Goal: Complete application form

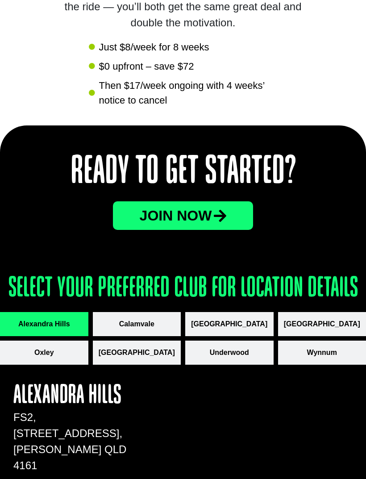
scroll to position [1098, 0]
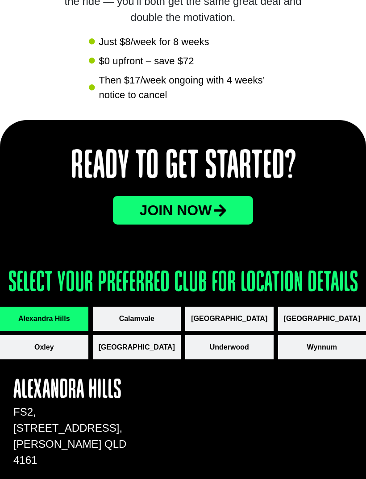
click at [227, 215] on icon at bounding box center [220, 210] width 13 height 14
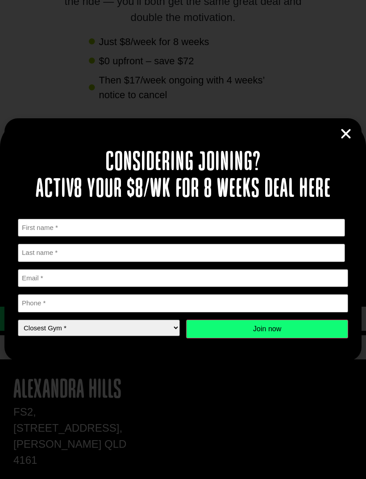
click at [348, 141] on icon "Close" at bounding box center [346, 133] width 13 height 13
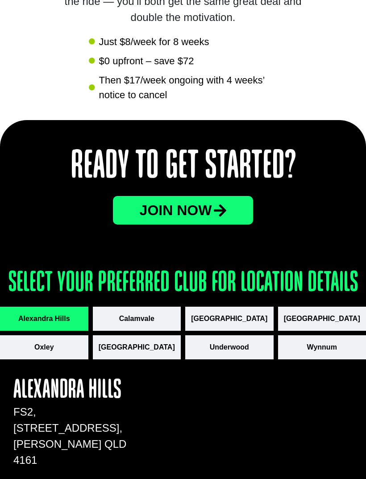
click at [265, 350] on button "Underwood" at bounding box center [229, 348] width 88 height 24
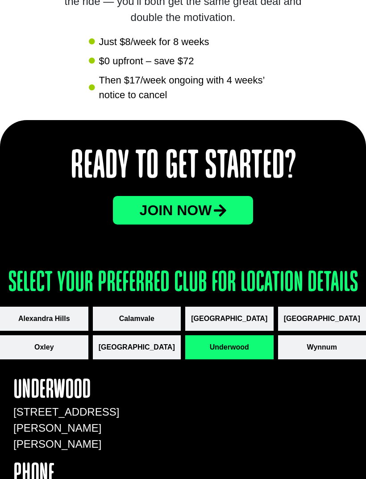
click at [237, 202] on link "JOin now" at bounding box center [183, 210] width 141 height 29
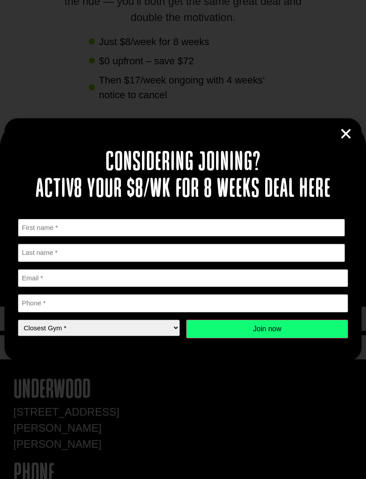
click at [238, 237] on input "First" at bounding box center [182, 228] width 328 height 18
click at [179, 237] on input "[MEDICAL_DATA]" at bounding box center [182, 228] width 328 height 18
type input "[MEDICAL_DATA]"
click at [201, 262] on input "Last name" at bounding box center [182, 253] width 328 height 18
type input "Toleafoa"
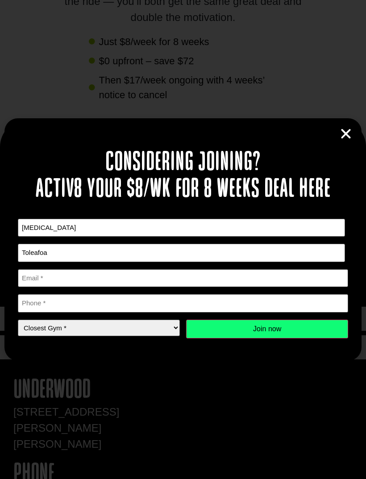
click at [148, 286] on input "Email *" at bounding box center [183, 278] width 331 height 18
type input "[EMAIL_ADDRESS][DOMAIN_NAME]"
type input "0450434002"
click at [116, 336] on select "Closest Gym * Alexandra Hills Calamvale Coopers Plains Middle Park Oxley Park R…" at bounding box center [99, 328] width 162 height 17
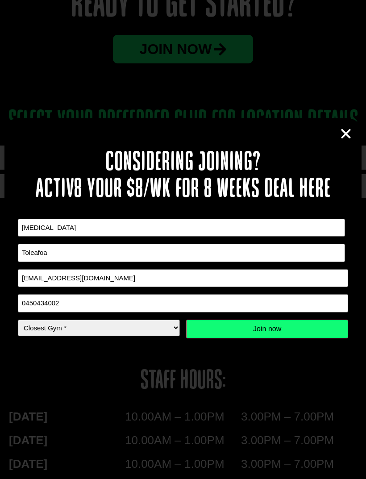
click at [275, 339] on input "Join now" at bounding box center [267, 329] width 162 height 19
click at [308, 336] on input "Join now" at bounding box center [267, 329] width 162 height 19
click at [307, 339] on input "Join now" at bounding box center [267, 329] width 162 height 19
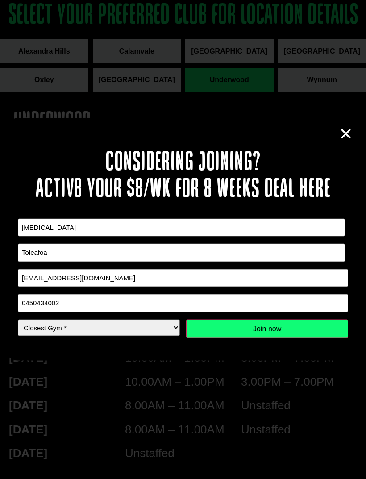
scroll to position [1366, 0]
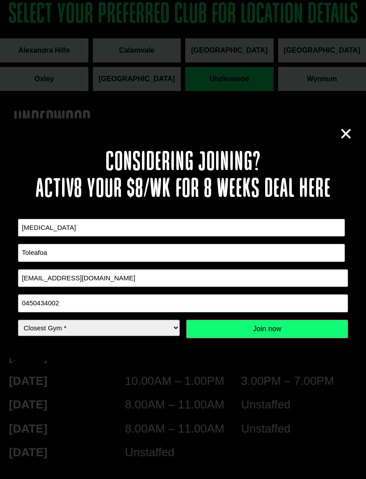
click at [303, 339] on input "Join now" at bounding box center [267, 329] width 162 height 19
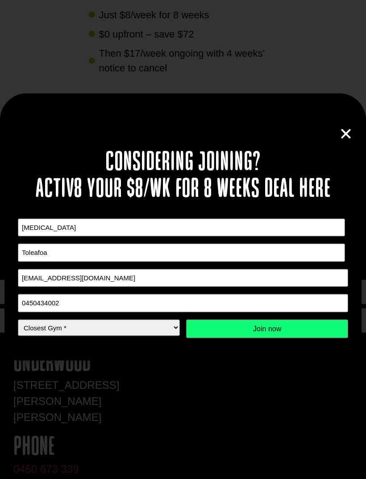
scroll to position [1115, 0]
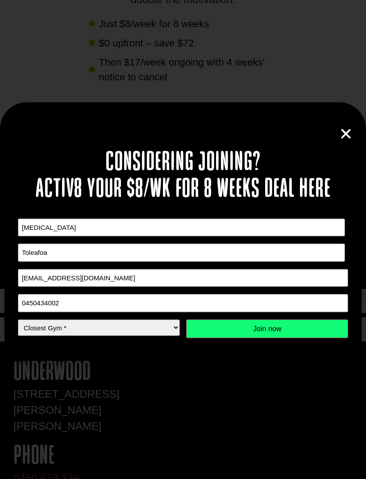
click at [307, 322] on input "Join now" at bounding box center [267, 329] width 162 height 19
click at [283, 329] on input "Join now" at bounding box center [267, 329] width 162 height 19
click at [290, 331] on input "Join now" at bounding box center [267, 329] width 162 height 19
click at [288, 328] on input "Join now" at bounding box center [267, 329] width 162 height 19
click at [290, 332] on input "Join now" at bounding box center [267, 329] width 162 height 19
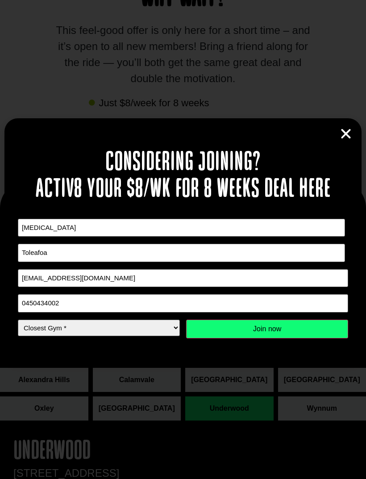
scroll to position [1036, 0]
click at [290, 327] on input "Join now" at bounding box center [267, 329] width 162 height 19
click at [292, 326] on input "Join now" at bounding box center [267, 329] width 162 height 19
click at [293, 331] on input "Join now" at bounding box center [267, 329] width 162 height 19
click at [295, 331] on input "Join now" at bounding box center [267, 329] width 162 height 19
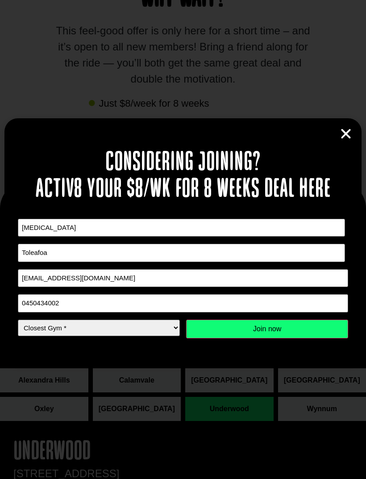
click at [296, 328] on input "Join now" at bounding box center [267, 329] width 162 height 19
click at [297, 330] on input "Join now" at bounding box center [267, 329] width 162 height 19
click at [297, 332] on input "Join now" at bounding box center [267, 329] width 162 height 19
click at [292, 312] on input "0450434002" at bounding box center [183, 303] width 331 height 18
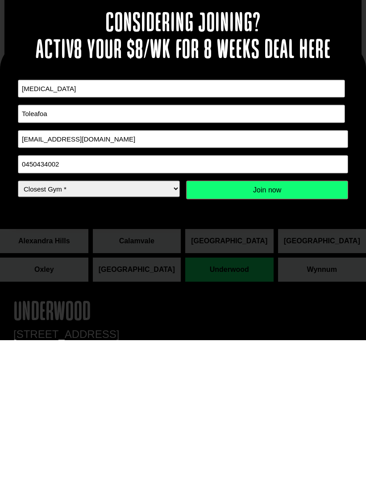
click at [325, 290] on div "Considering joining? Activ8 your $8/wk for 8 weeks deal here " * " indicates re…" at bounding box center [183, 239] width 366 height 479
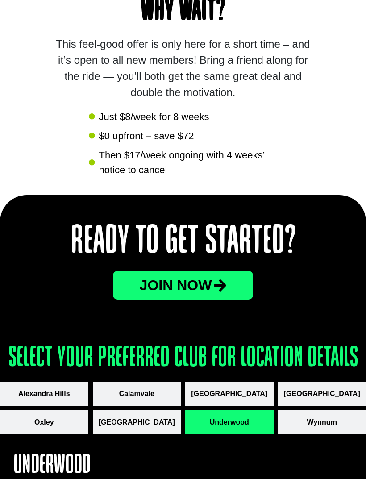
scroll to position [1009, 0]
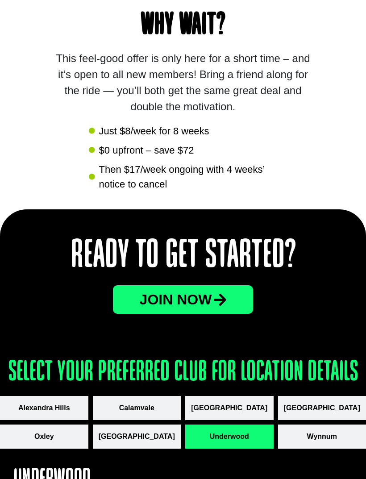
click at [227, 312] on link "JOin now" at bounding box center [183, 300] width 141 height 29
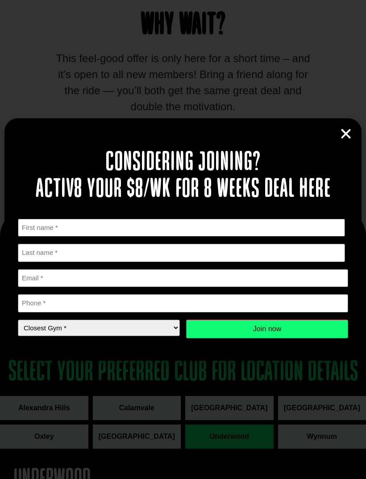
click at [294, 237] on input "First" at bounding box center [182, 228] width 328 height 18
type input "[MEDICAL_DATA]"
click at [246, 284] on input "Email *" at bounding box center [183, 278] width 331 height 18
click at [247, 262] on input "Last name" at bounding box center [182, 253] width 328 height 18
type input "Toleafoa"
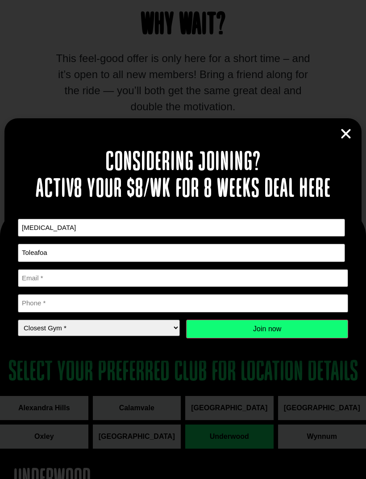
click at [183, 288] on input "Email *" at bounding box center [183, 278] width 331 height 18
type input "[EMAIL_ADDRESS][DOMAIN_NAME]"
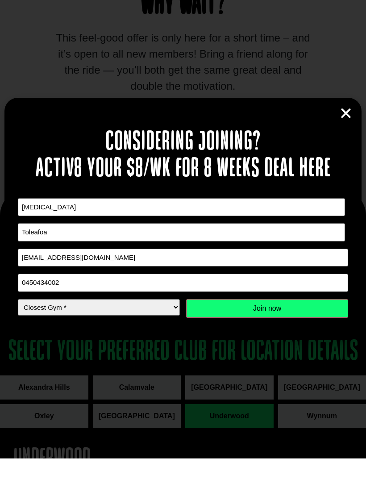
type input "0450434002"
click at [260, 321] on input "Join now" at bounding box center [267, 329] width 162 height 19
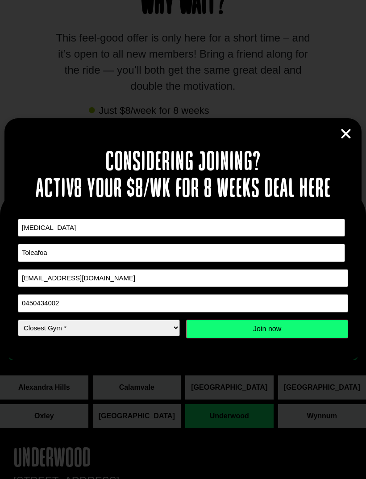
click at [315, 339] on input "Join now" at bounding box center [267, 329] width 162 height 19
click at [313, 339] on input "Join now" at bounding box center [267, 329] width 162 height 19
click at [312, 339] on input "Join now" at bounding box center [267, 329] width 162 height 19
click at [311, 339] on input "Join now" at bounding box center [267, 329] width 162 height 19
click at [312, 339] on input "Join now" at bounding box center [267, 329] width 162 height 19
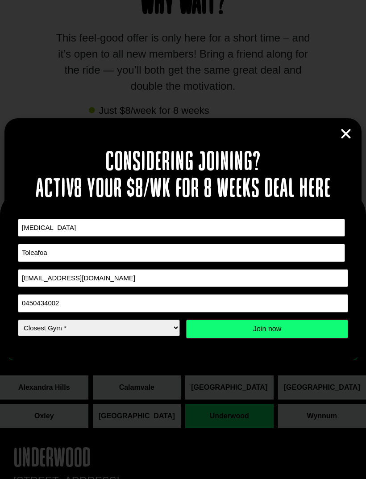
click at [313, 339] on input "Join now" at bounding box center [267, 329] width 162 height 19
click at [315, 339] on input "Join now" at bounding box center [267, 329] width 162 height 19
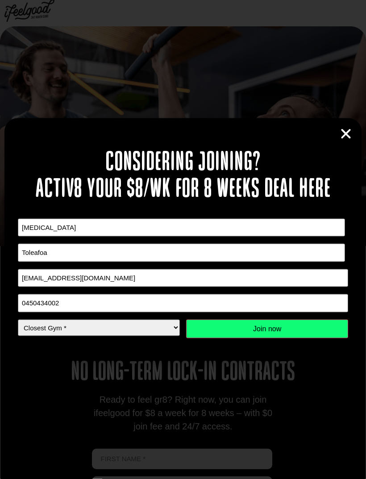
scroll to position [0, 0]
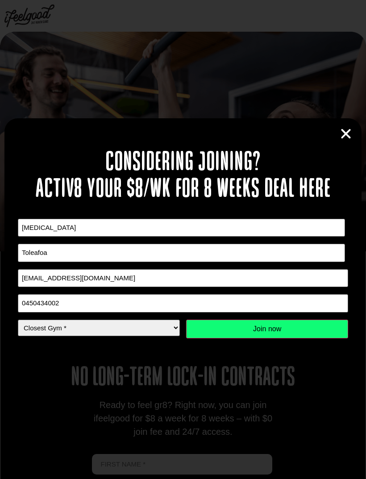
click at [352, 132] on icon "Close" at bounding box center [346, 133] width 13 height 13
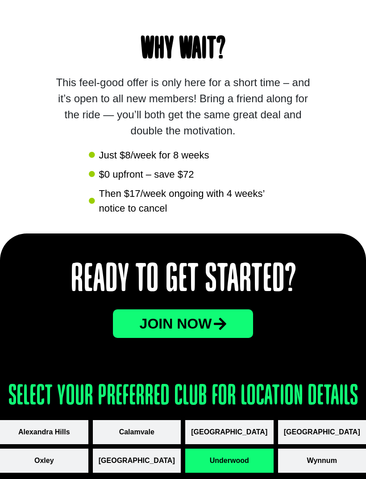
scroll to position [988, 0]
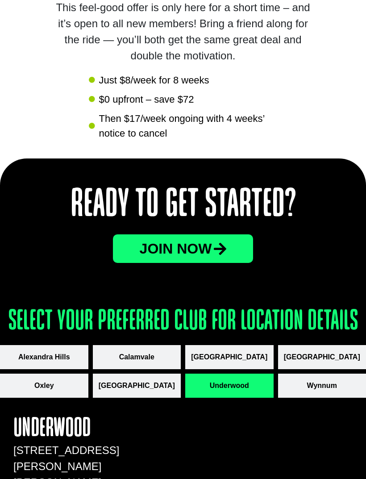
click at [231, 246] on link "JOin now" at bounding box center [183, 249] width 141 height 29
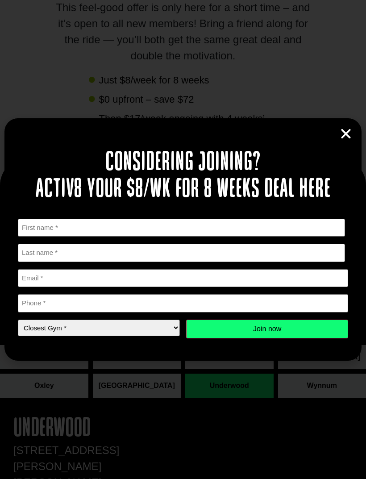
click at [249, 242] on div "X/Twitter This field is for validation purposes and should be left unchanged. F…" at bounding box center [183, 279] width 331 height 120
click at [252, 226] on input "First" at bounding box center [182, 228] width 328 height 18
type input "[MEDICAL_DATA]"
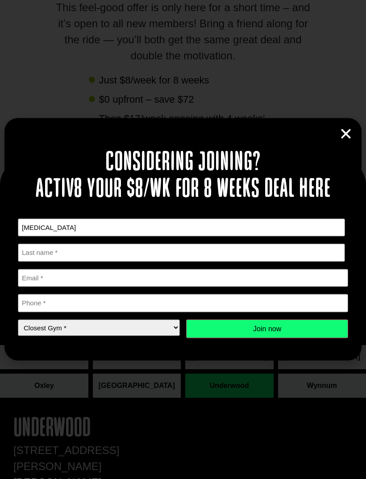
click at [244, 252] on input "Last name" at bounding box center [182, 253] width 328 height 18
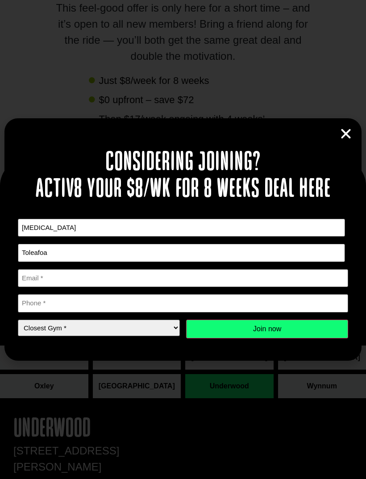
type input "Toleafoa"
click at [249, 282] on input "Email *" at bounding box center [183, 278] width 331 height 18
type input "[EMAIL_ADDRESS][DOMAIN_NAME]"
click at [269, 303] on input "Phone *" at bounding box center [183, 303] width 331 height 18
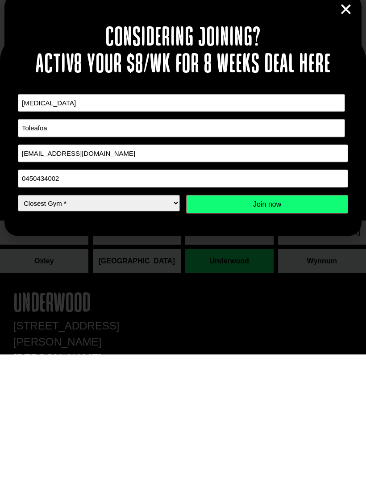
type input "0450434002"
click at [75, 320] on select "Closest Gym * Alexandra Hills Calamvale Coopers Plains Middle Park Oxley Park R…" at bounding box center [99, 328] width 162 height 17
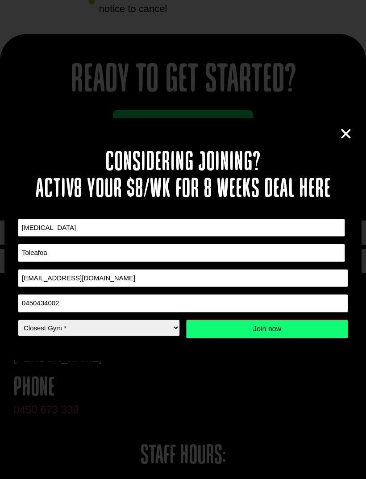
select select "Underwood"
click at [259, 336] on input "Join now" at bounding box center [267, 329] width 162 height 19
click at [270, 339] on input "Join now" at bounding box center [267, 329] width 162 height 19
click at [265, 339] on input "Join now" at bounding box center [267, 329] width 162 height 19
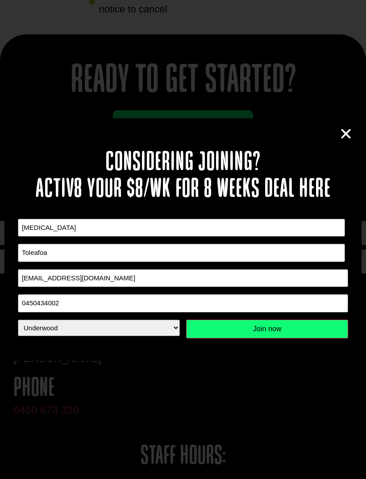
click at [262, 339] on input "Join now" at bounding box center [267, 329] width 162 height 19
click at [265, 339] on input "Join now" at bounding box center [267, 329] width 162 height 19
click at [263, 339] on input "Join now" at bounding box center [267, 329] width 162 height 19
click at [260, 339] on input "Join now" at bounding box center [267, 329] width 162 height 19
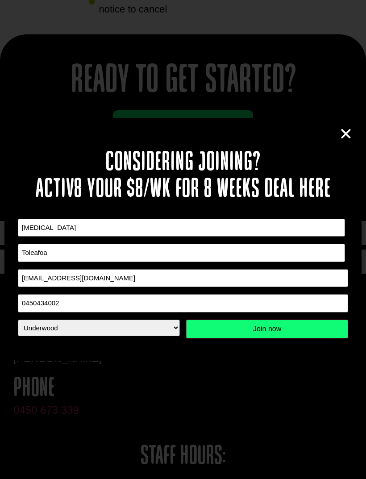
click at [259, 339] on input "Join now" at bounding box center [267, 329] width 162 height 19
click at [248, 416] on div "Considering joining? Activ8 your $8/wk for 8 weeks deal here " * " indicates re…" at bounding box center [183, 239] width 366 height 479
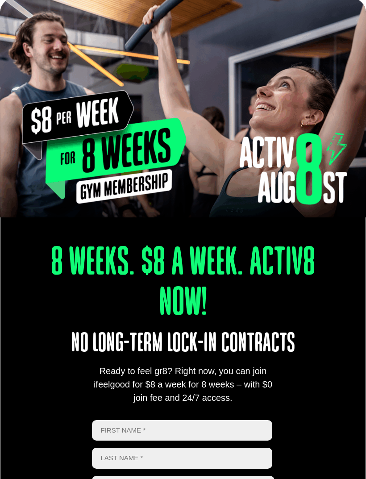
scroll to position [0, 0]
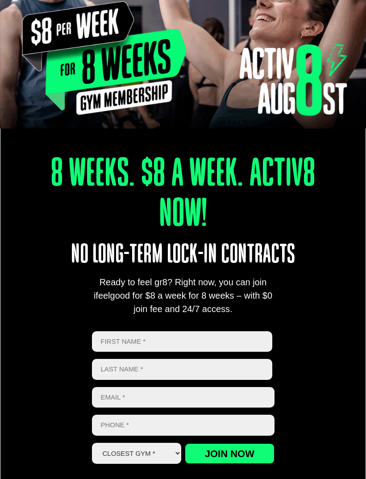
scroll to position [135, 0]
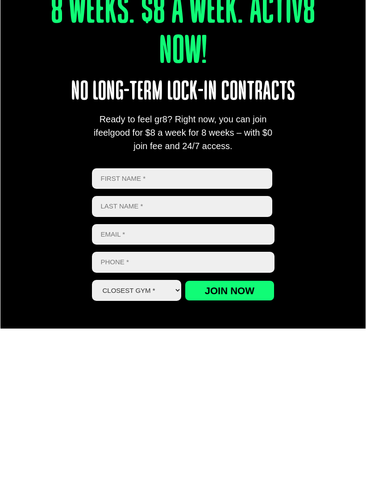
type input "[MEDICAL_DATA]"
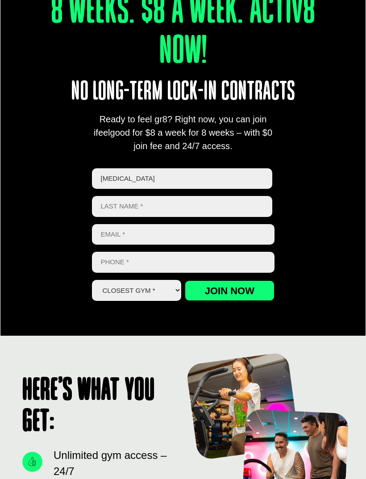
click at [252, 207] on input "Last name" at bounding box center [182, 206] width 181 height 21
type input "Toleafoa"
click at [241, 229] on input "Email *" at bounding box center [183, 234] width 183 height 21
type input "[EMAIL_ADDRESS][DOMAIN_NAME]"
click at [229, 244] on input "[EMAIL_ADDRESS][DOMAIN_NAME]" at bounding box center [183, 234] width 183 height 21
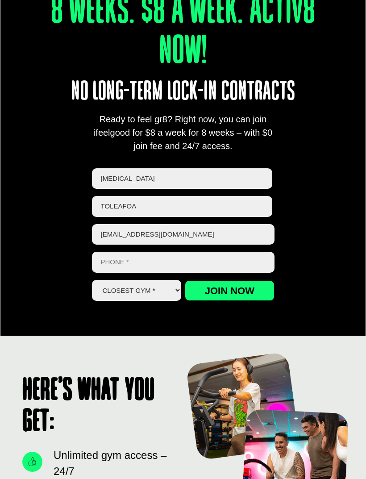
click at [230, 268] on input "Phone *" at bounding box center [183, 262] width 183 height 21
type input "0450434002"
click at [169, 290] on select "Closest Gym * [GEOGRAPHIC_DATA] [GEOGRAPHIC_DATA] [GEOGRAPHIC_DATA] [GEOGRAPHIC…" at bounding box center [136, 290] width 89 height 21
select select "Underwood"
click at [240, 294] on input "Join now" at bounding box center [229, 291] width 89 height 21
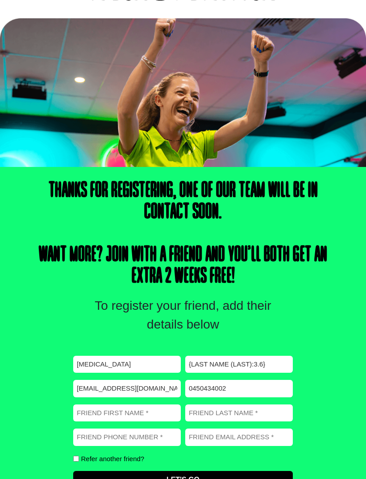
scroll to position [155, 0]
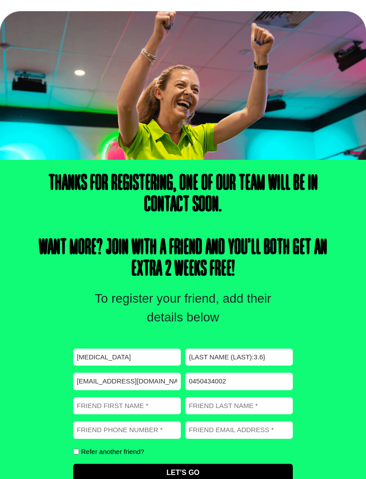
click at [240, 475] on input "Let's Go" at bounding box center [183, 473] width 220 height 18
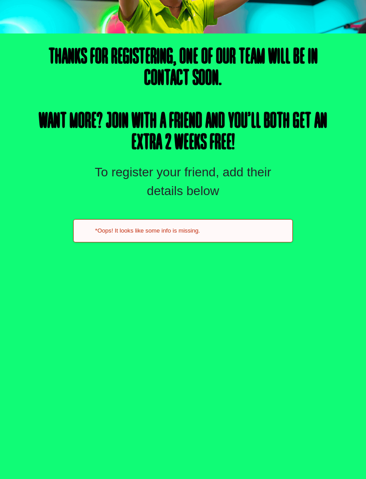
scroll to position [290, 0]
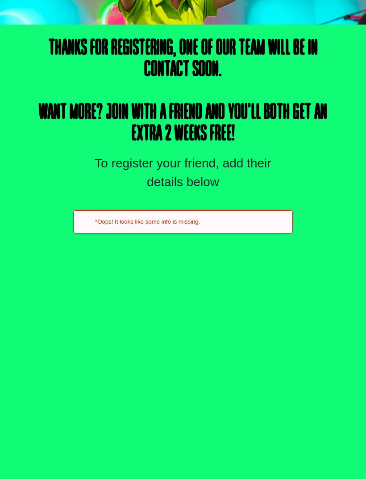
click at [307, 232] on div "Thanks for registering, one of our team will be in contact soon. Want more? Joi…" at bounding box center [183, 266] width 366 height 483
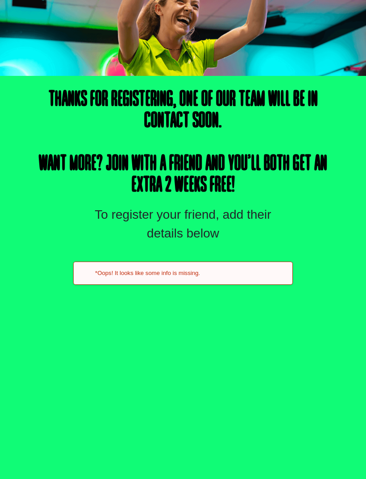
scroll to position [233, 0]
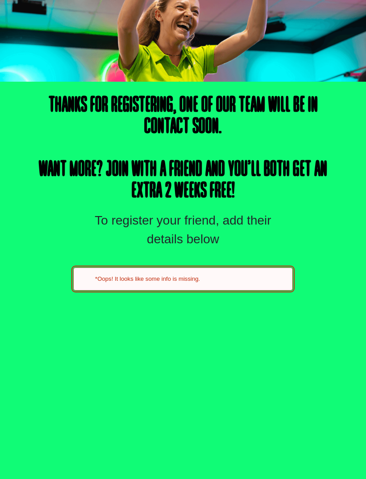
click at [270, 276] on h2 "*Oops! It looks like some info is missing." at bounding box center [190, 279] width 190 height 8
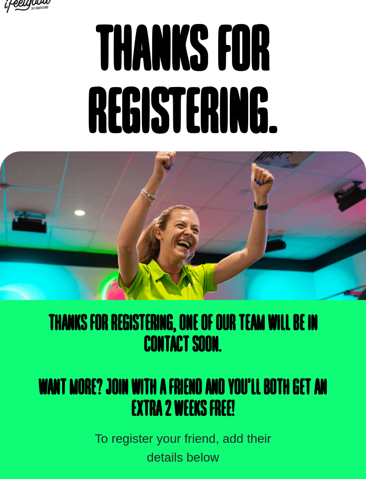
scroll to position [0, 0]
